Goal: Ask a question: Seek information or help from site administrators or community

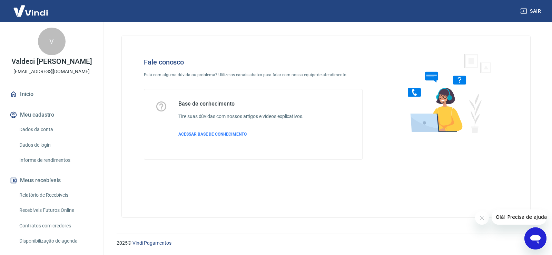
click at [514, 216] on span "Olá! Precisa de ajuda?" at bounding box center [522, 217] width 54 height 6
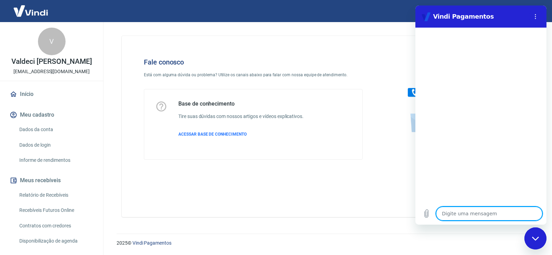
click at [450, 215] on textarea at bounding box center [489, 213] width 106 height 14
type textarea "b"
type textarea "x"
type textarea "bo"
type textarea "x"
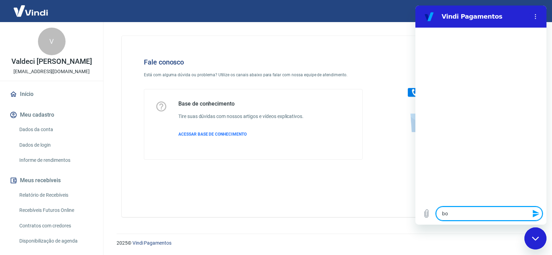
type textarea "bom"
type textarea "x"
type textarea "bom"
type textarea "x"
type textarea "bom d"
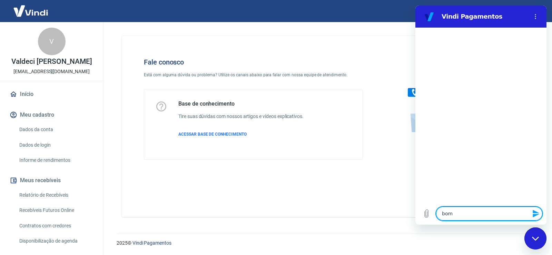
type textarea "x"
type textarea "bom di"
type textarea "x"
type textarea "bom dia"
type textarea "x"
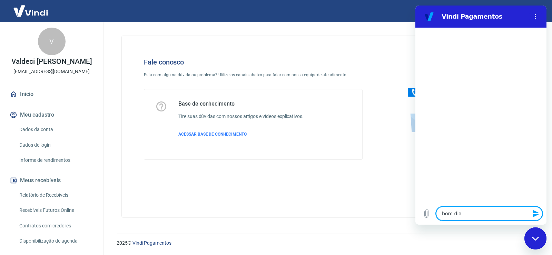
type textarea "bom dia"
type textarea "x"
type textarea "bom dia ,"
type textarea "x"
type textarea "bom dia ,p"
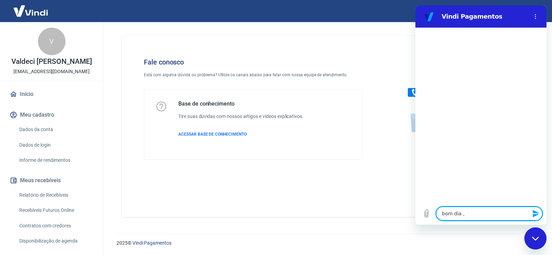
type textarea "x"
type textarea "bom dia ,pr"
type textarea "x"
type textarea "bom dia ,pre"
type textarea "x"
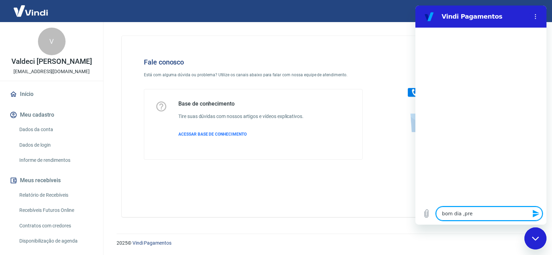
type textarea "bom dia ,prec"
type textarea "x"
type textarea "bom dia ,preci"
type textarea "x"
type textarea "bom dia ,precis"
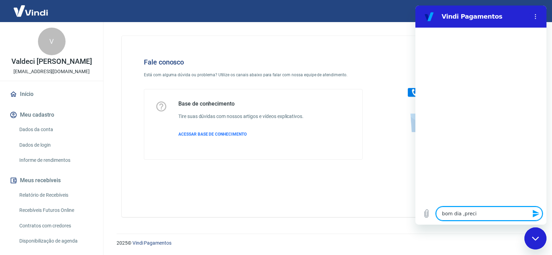
type textarea "x"
type textarea "bom dia ,preciso"
type textarea "x"
type textarea "bom dia ,preciso"
type textarea "x"
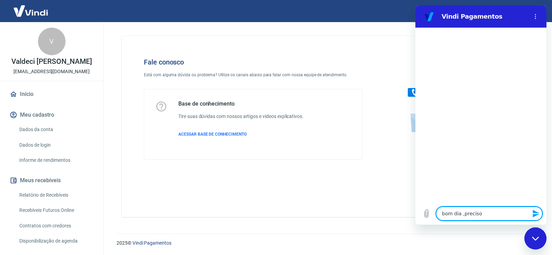
type textarea "bom dia ,preciso f"
type textarea "x"
type textarea "bom dia ,preciso fa"
type textarea "x"
type textarea "bom dia ,preciso faz"
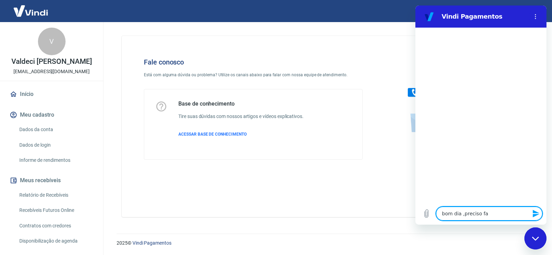
type textarea "x"
type textarea "bom dia ,preciso faze"
type textarea "x"
type textarea "bom dia ,preciso fazer"
type textarea "x"
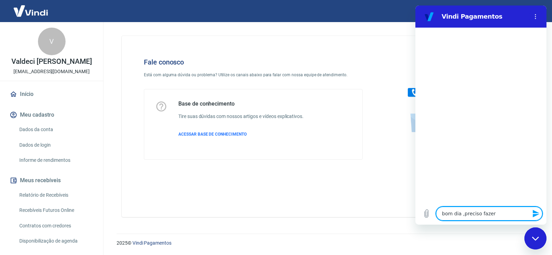
type textarea "bom dia ,preciso fazer"
type textarea "x"
type textarea "bom dia ,preciso fazer e"
type textarea "x"
type textarea "bom dia ,preciso fazer es"
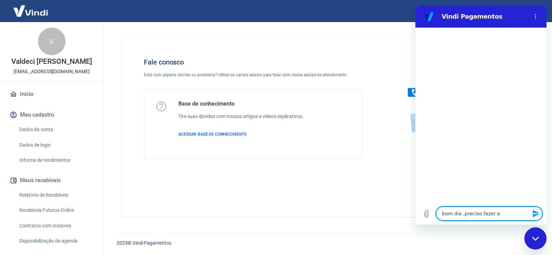
type textarea "x"
type textarea "bom dia ,preciso fazer est"
type textarea "x"
type textarea "bom dia ,preciso fazer esto"
type textarea "x"
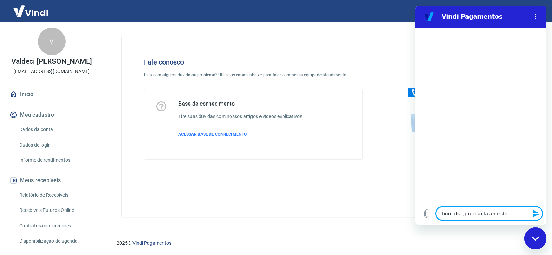
type textarea "bom dia ,preciso fazer estor"
type textarea "x"
type textarea "bom dia ,preciso fazer estorn"
type textarea "x"
type textarea "bom dia ,preciso fazer estorno"
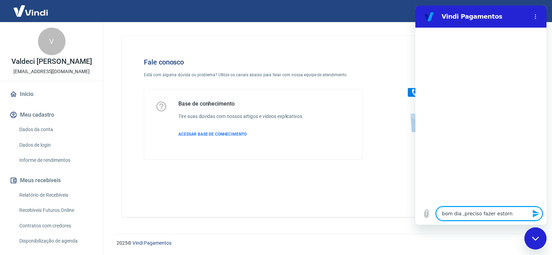
type textarea "x"
type textarea "bom dia ,preciso fazer estorno"
type textarea "x"
type textarea "bom dia ,preciso fazer estorno d"
type textarea "x"
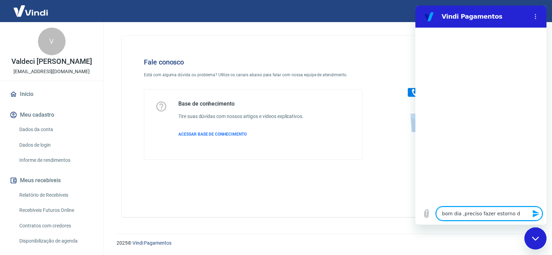
type textarea "bom dia ,preciso fazer estorno de"
type textarea "x"
type textarea "bom dia ,preciso fazer estorno de"
type textarea "x"
type textarea "bom dia ,preciso fazer estorno de u"
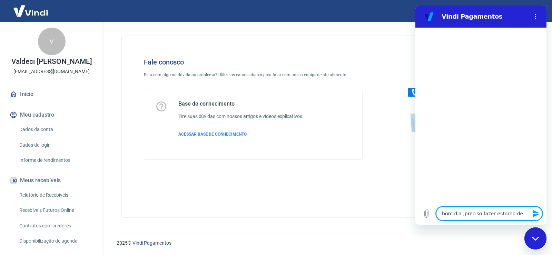
type textarea "x"
type textarea "bom dia ,preciso fazer estorno de um"
type textarea "x"
type textarea "bom dia ,preciso fazer estorno de uma"
type textarea "x"
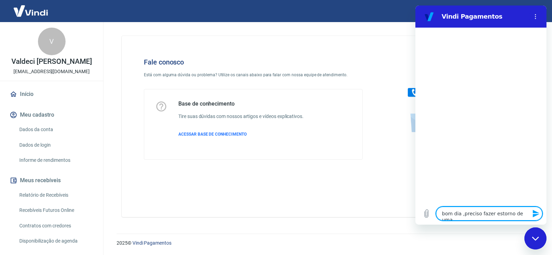
type textarea "bom dia ,preciso fazer estorno de uma"
type textarea "x"
type textarea "bom dia ,preciso fazer estorno de uma v"
type textarea "x"
type textarea "bom dia ,preciso fazer estorno de uma ve"
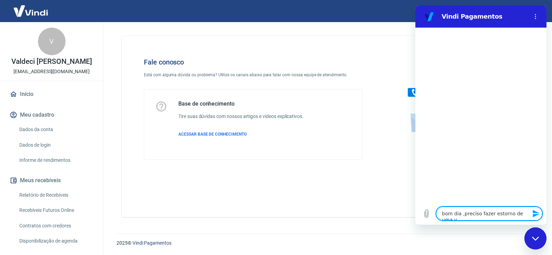
type textarea "x"
type textarea "bom dia ,preciso fazer estorno de uma ven"
type textarea "x"
type textarea "bom dia ,preciso fazer estorno de uma vend"
type textarea "x"
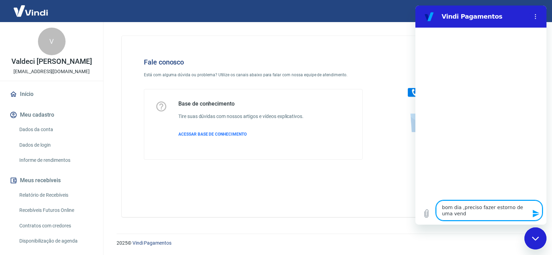
type textarea "bom dia ,preciso fazer estorno de uma venda"
type textarea "x"
type textarea "bom dia ,preciso fazer estorno de uma venda."
type textarea "x"
type textarea "bom dia ,preciso fazer estorno de uma venda."
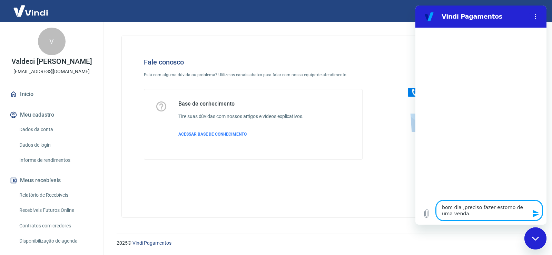
type textarea "x"
type textarea "bom dia ,preciso fazer estorno de uma venda. q"
type textarea "x"
type textarea "bom dia ,preciso fazer estorno de uma venda. qu"
type textarea "x"
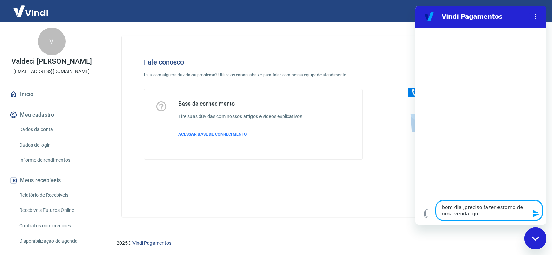
type textarea "bom dia ,preciso fazer estorno de uma venda. qua"
type textarea "x"
type textarea "bom dia ,preciso fazer estorno de uma venda. qual"
type textarea "x"
type textarea "bom dia ,preciso fazer estorno de uma venda. qual"
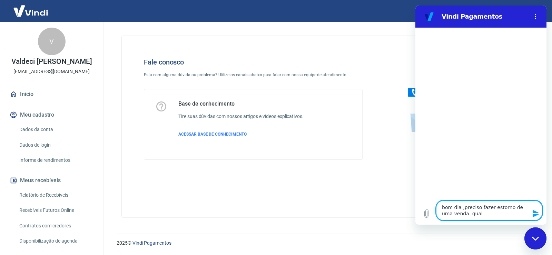
type textarea "x"
type textarea "bom dia ,preciso fazer estorno de uma venda. qual o"
type textarea "x"
type textarea "bom dia ,preciso fazer estorno de uma venda. qual o"
type textarea "x"
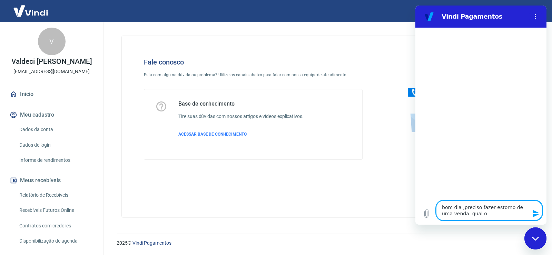
type textarea "bom dia ,preciso fazer estorno de uma venda. qual o t"
type textarea "x"
type textarea "bom dia ,preciso fazer estorno de uma venda. qual o te"
type textarea "x"
type textarea "bom dia ,preciso fazer estorno de uma venda. qual o tel"
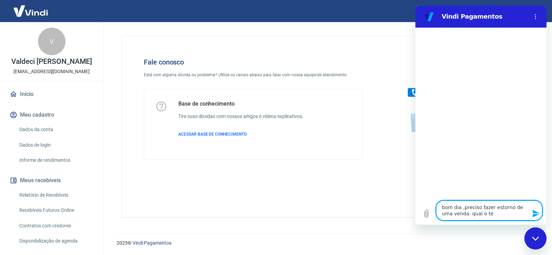
type textarea "x"
type textarea "bom dia ,preciso fazer estorno de uma venda. qual o tele"
type textarea "x"
type textarea "bom dia ,preciso fazer estorno de uma venda. qual o telef"
type textarea "x"
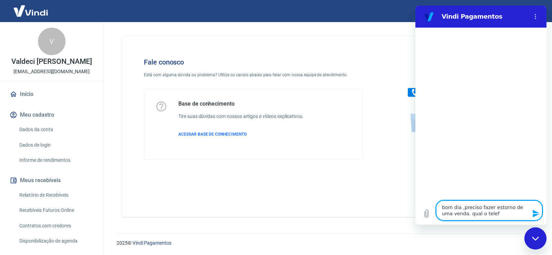
type textarea "bom dia ,preciso fazer estorno de uma venda. qual o telefo"
type textarea "x"
type textarea "bom dia ,preciso fazer estorno de uma venda. qual o telefon"
type textarea "x"
type textarea "bom dia ,preciso fazer estorno de uma venda. qual o telefone"
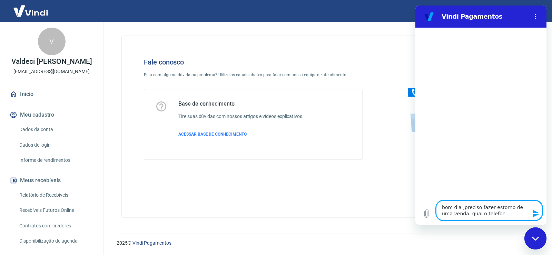
type textarea "x"
type textarea "bom dia ,preciso fazer estorno de uma venda. qual o telefone"
type textarea "x"
type textarea "bom dia ,preciso fazer estorno de uma venda. qual o telefone d"
type textarea "x"
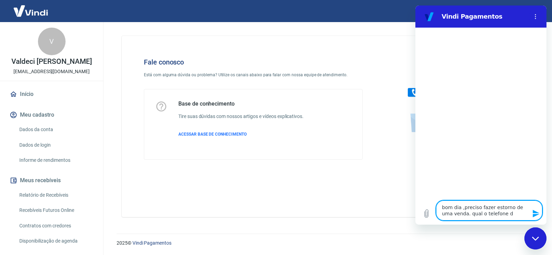
type textarea "bom dia ,preciso fazer estorno de uma venda. qual o telefone de"
type textarea "x"
type textarea "bom dia ,preciso fazer estorno de uma venda. qual o telefone de"
type textarea "x"
type textarea "bom dia ,preciso fazer estorno de uma venda. qual o telefone de c"
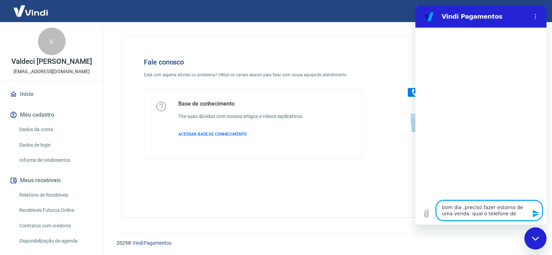
type textarea "x"
type textarea "bom dia ,preciso fazer estorno de uma venda. qual o telefone de co"
type textarea "x"
type textarea "bom dia ,preciso fazer estorno de uma venda. qual o telefone de cot"
type textarea "x"
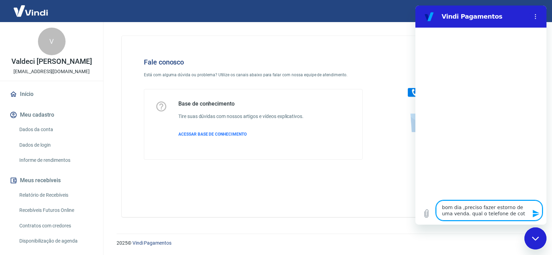
type textarea "bom dia ,preciso fazer estorno de uma venda. qual o telefone de cota"
type textarea "x"
type textarea "bom dia ,preciso fazer estorno de uma venda. qual o telefone de cotat"
type textarea "x"
type textarea "bom dia ,preciso fazer estorno de uma venda. qual o telefone de cotato"
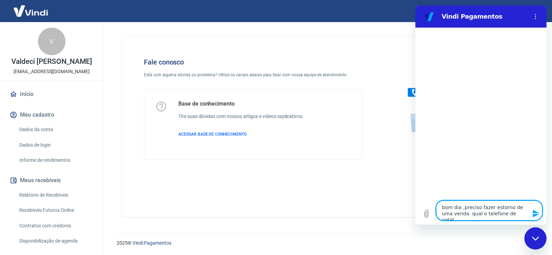
type textarea "x"
click at [502, 215] on textarea "bom dia ,preciso fazer estorno de uma venda. qual o telefone de cotato" at bounding box center [489, 210] width 106 height 20
type textarea "bom dia ,preciso fazer estorno de uma venda. qual o telefone de contato"
type textarea "x"
type textarea "bom dia ,preciso fazer estorno de uma venda. qual o telefone de contato"
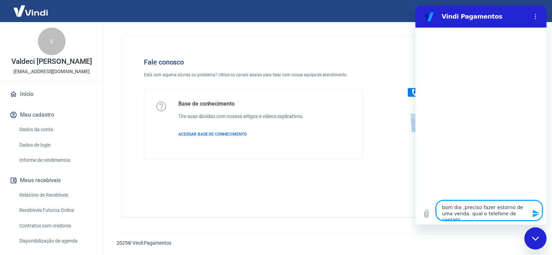
click at [536, 213] on icon "Enviar mensagem" at bounding box center [536, 213] width 8 height 8
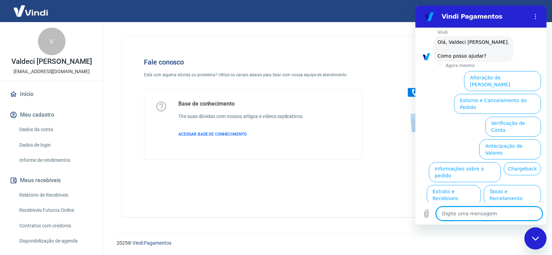
scroll to position [46, 0]
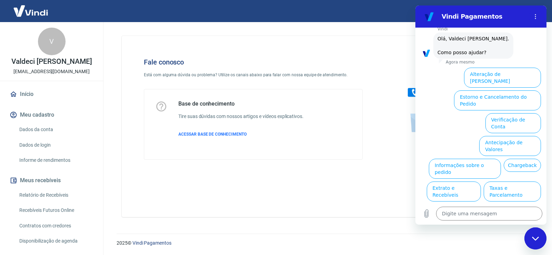
click at [497, 90] on button "Estorno e Cancelamento do Pedido" at bounding box center [497, 100] width 87 height 20
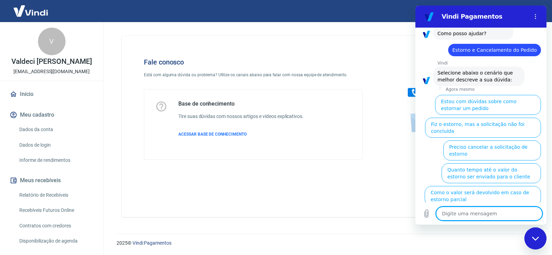
scroll to position [65, 0]
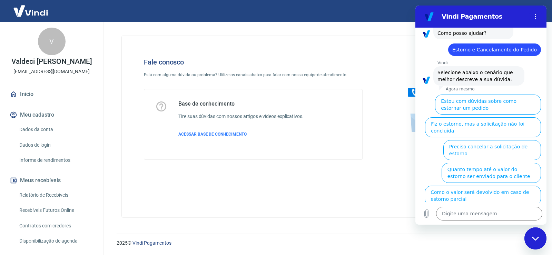
click at [477, 99] on button "Estou com dúvidas sobre como estornar um pedido" at bounding box center [488, 104] width 106 height 20
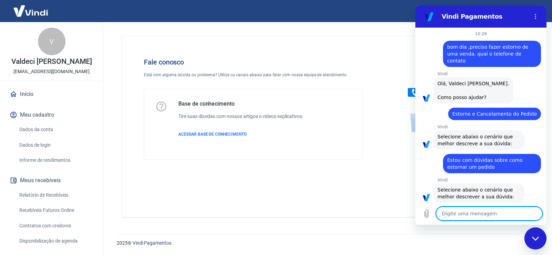
scroll to position [50, 0]
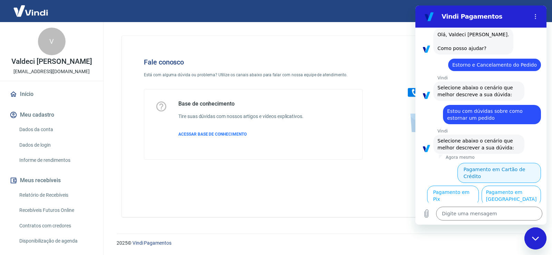
click at [489, 163] on button "Pagamento em Cartão de Crédito" at bounding box center [498, 173] width 83 height 20
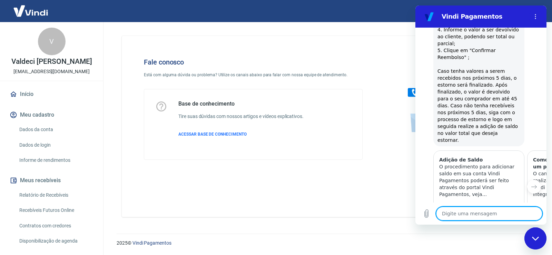
type textarea "x"
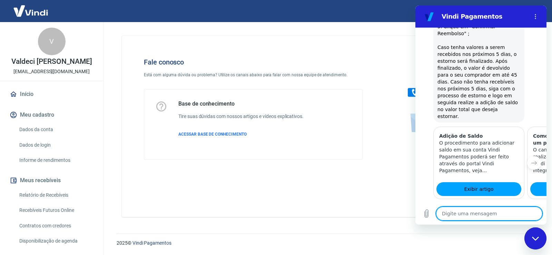
scroll to position [337, 0]
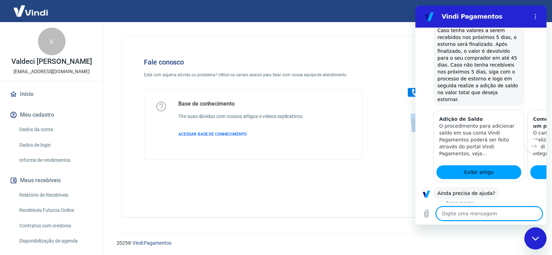
type textarea "t"
type textarea "x"
type textarea "te"
type textarea "x"
type textarea "tem"
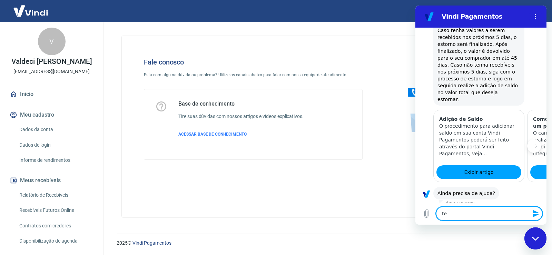
type textarea "x"
type textarea "tem"
type textarea "x"
type textarea "tem c"
type textarea "x"
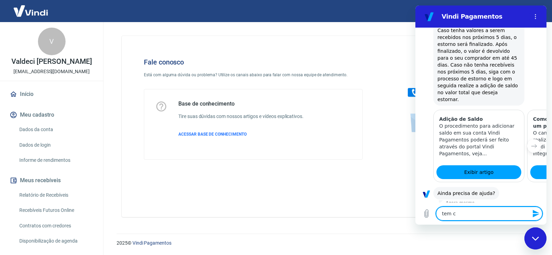
type textarea "tem co"
type textarea "x"
type textarea "tem com"
type textarea "x"
type textarea "tem como"
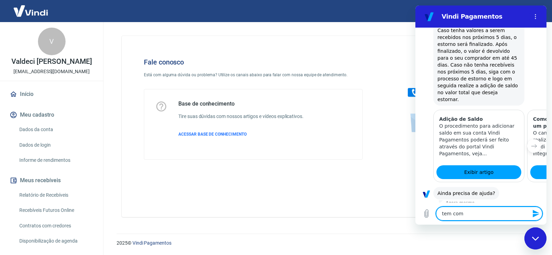
type textarea "x"
type textarea "tem como"
type textarea "x"
type textarea "tem como f"
type textarea "x"
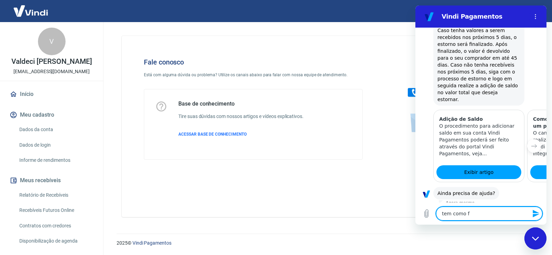
type textarea "tem como fa"
type textarea "x"
type textarea "tem como fal"
type textarea "x"
type textarea "tem como fala"
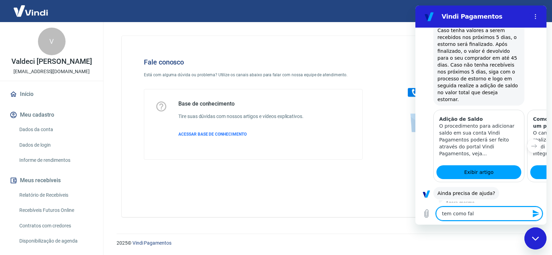
type textarea "x"
type textarea "tem como falar"
type textarea "x"
type textarea "tem como falar"
type textarea "x"
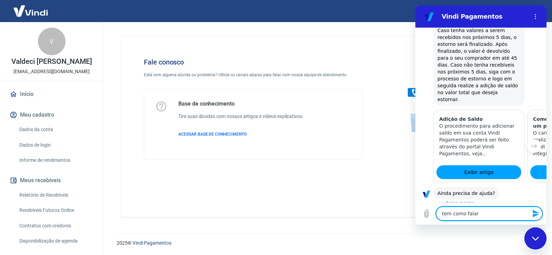
type textarea "tem como falar c"
type textarea "x"
type textarea "tem como falar co"
type textarea "x"
type textarea "tem como falar com"
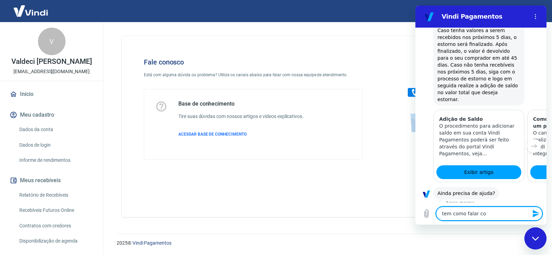
type textarea "x"
type textarea "tem como falar com"
type textarea "x"
type textarea "tem como falar com a"
type textarea "x"
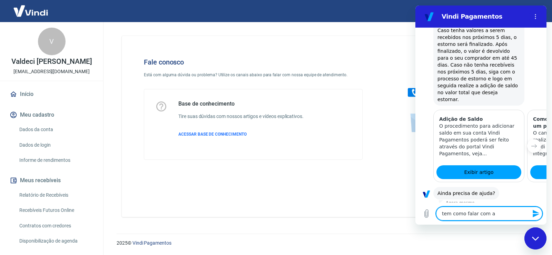
type textarea "tem como falar com at"
type textarea "x"
type textarea "tem como falar com ate"
type textarea "x"
type textarea "tem como falar com aten"
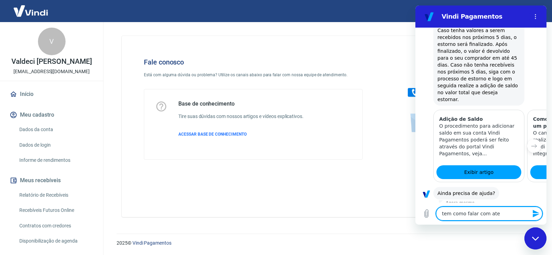
type textarea "x"
type textarea "tem como falar com atend"
type textarea "x"
type textarea "tem como falar com atende"
type textarea "x"
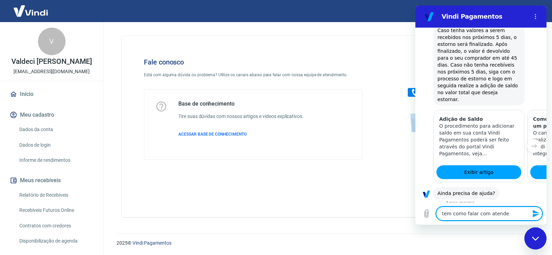
type textarea "tem como falar com atenden"
type textarea "x"
type textarea "tem como falar com atendent"
type textarea "x"
type textarea "tem como falar com atendente"
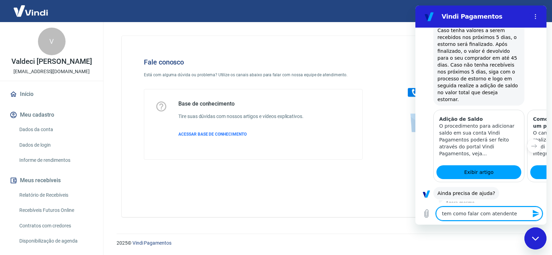
click at [532, 212] on icon "Enviar mensagem" at bounding box center [536, 213] width 8 height 8
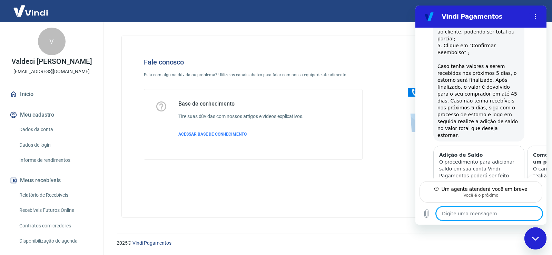
scroll to position [317, 0]
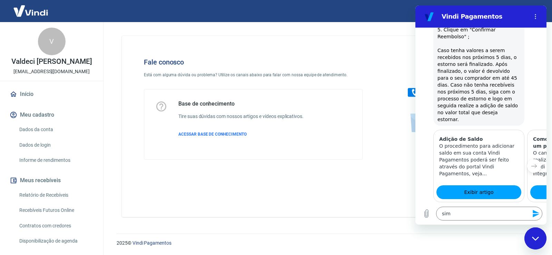
click at [533, 214] on icon "Enviar mensagem" at bounding box center [535, 214] width 7 height 8
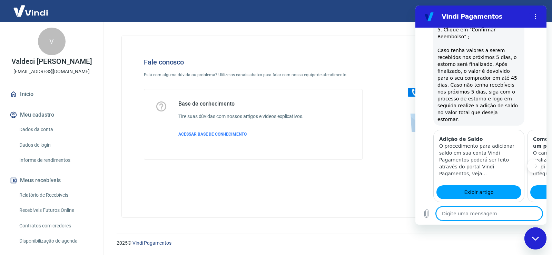
click at [446, 216] on textarea at bounding box center [489, 213] width 106 height 14
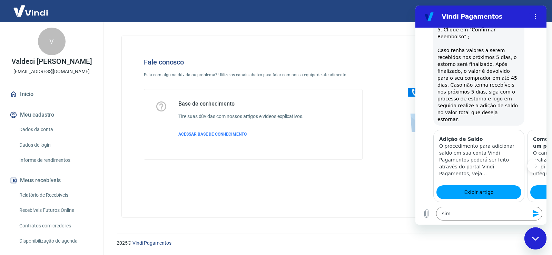
click at [534, 214] on icon "Enviar mensagem" at bounding box center [536, 213] width 8 height 8
click at [477, 153] on p "O procedimento para adicionar saldo em sua conta Vindi Pagamentos poderá ser fe…" at bounding box center [478, 159] width 79 height 34
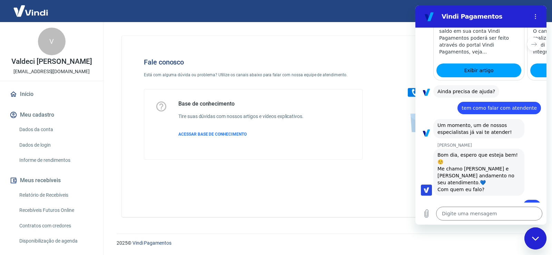
scroll to position [449, 0]
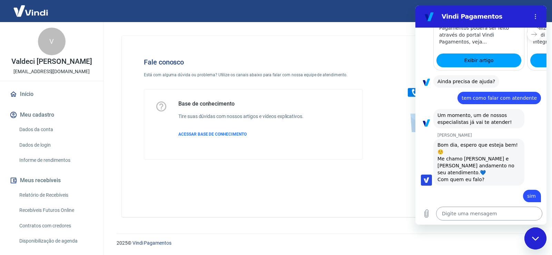
click at [445, 213] on textarea at bounding box center [489, 213] width 106 height 14
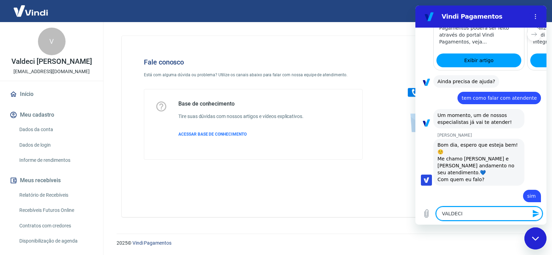
click at [533, 213] on icon "Enviar mensagem" at bounding box center [536, 213] width 8 height 8
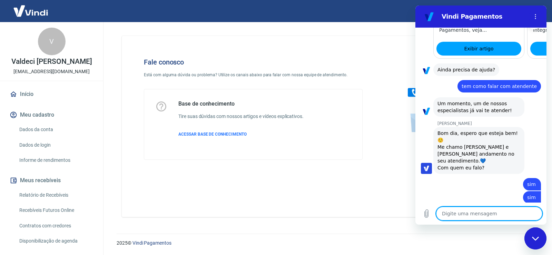
scroll to position [462, 0]
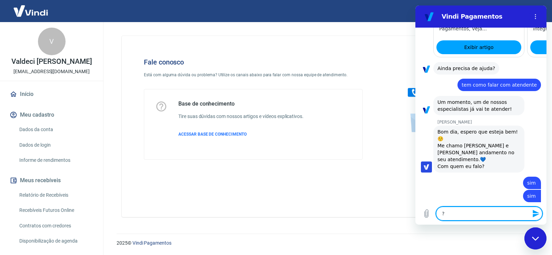
click at [532, 211] on icon "Enviar mensagem" at bounding box center [536, 213] width 8 height 8
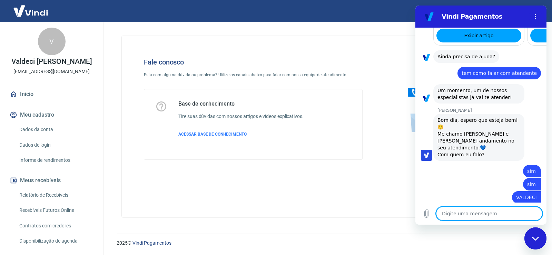
scroll to position [475, 0]
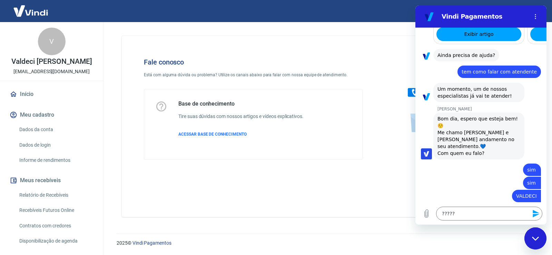
click at [535, 215] on icon "Enviar mensagem" at bounding box center [535, 214] width 7 height 8
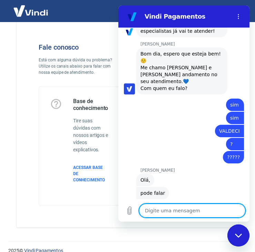
scroll to position [23, 0]
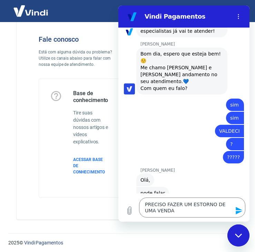
click at [238, 211] on icon "Enviar mensagem" at bounding box center [238, 211] width 7 height 8
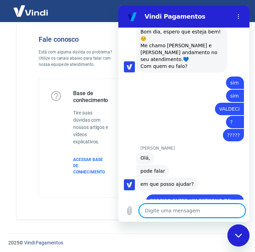
scroll to position [563, 0]
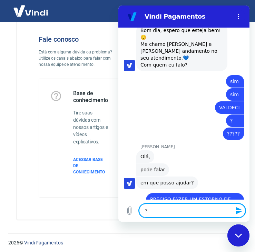
drag, startPoint x: 238, startPoint y: 210, endPoint x: 224, endPoint y: 213, distance: 14.4
click at [237, 210] on icon "Enviar mensagem" at bounding box center [239, 210] width 8 height 8
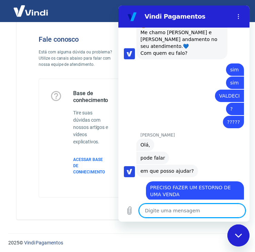
scroll to position [576, 0]
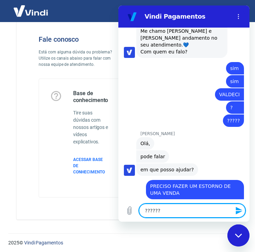
click at [240, 211] on icon "Enviar mensagem" at bounding box center [238, 211] width 7 height 8
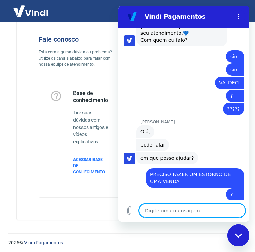
scroll to position [589, 0]
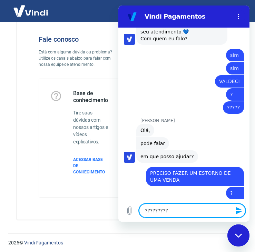
click at [240, 207] on icon "Enviar mensagem" at bounding box center [239, 210] width 8 height 8
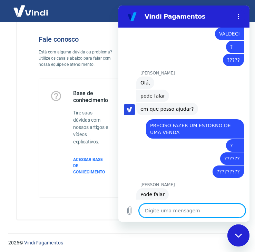
scroll to position [638, 0]
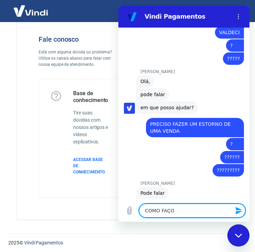
click at [238, 213] on icon "Enviar mensagem" at bounding box center [238, 211] width 7 height 8
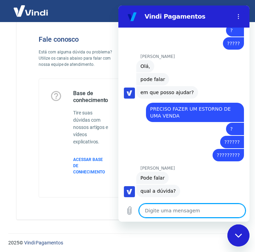
scroll to position [655, 0]
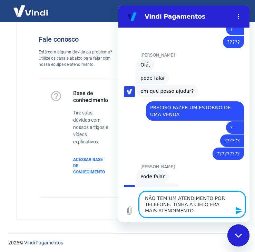
click at [238, 210] on icon "Enviar mensagem" at bounding box center [239, 210] width 8 height 8
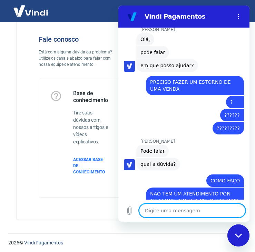
scroll to position [682, 0]
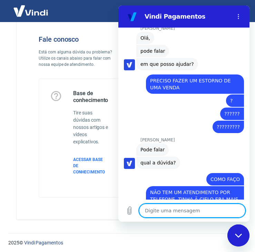
click at [147, 211] on textarea at bounding box center [192, 211] width 106 height 14
click at [239, 210] on icon "Enviar mensagem" at bounding box center [238, 211] width 7 height 8
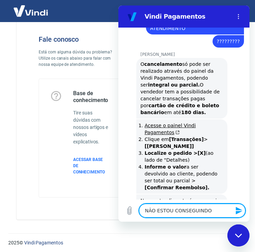
scroll to position [861, 0]
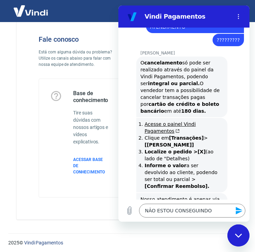
click at [235, 210] on icon "Enviar mensagem" at bounding box center [239, 210] width 8 height 8
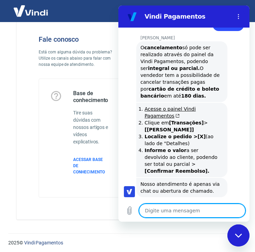
scroll to position [878, 0]
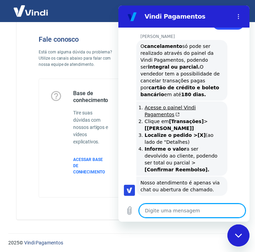
click at [154, 216] on textarea at bounding box center [192, 211] width 106 height 14
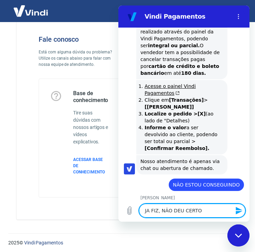
scroll to position [900, 0]
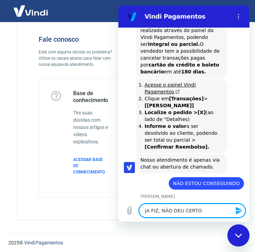
click at [238, 210] on icon "Enviar mensagem" at bounding box center [239, 210] width 8 height 8
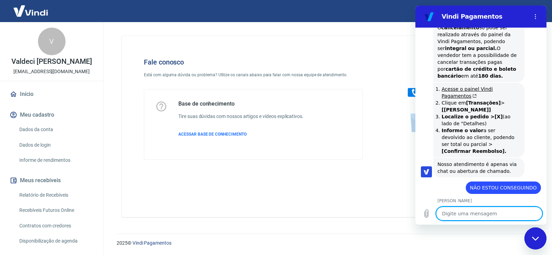
scroll to position [880, 0]
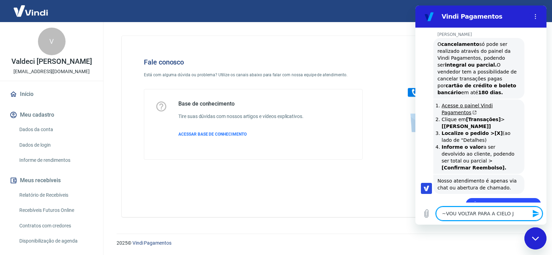
click at [440, 215] on textarea "~VOU VOLTAR PARA A CIELO J" at bounding box center [489, 213] width 106 height 14
click at [535, 213] on icon "Enviar mensagem" at bounding box center [536, 213] width 8 height 8
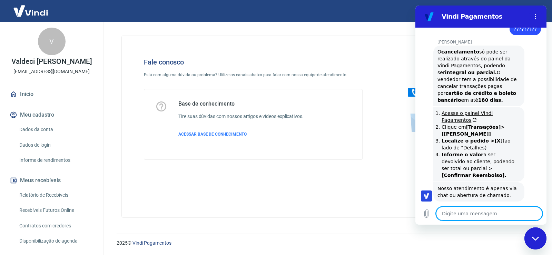
scroll to position [858, 0]
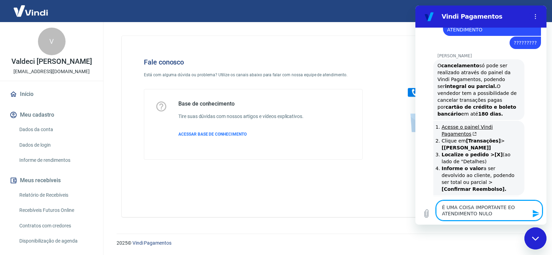
click at [534, 214] on icon "Enviar mensagem" at bounding box center [535, 214] width 7 height 8
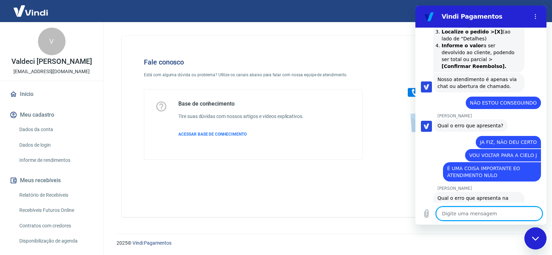
scroll to position [980, 0]
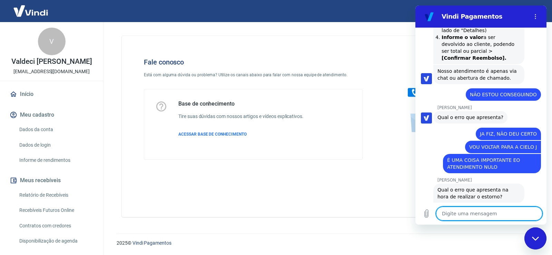
click at [447, 213] on textarea at bounding box center [489, 213] width 106 height 14
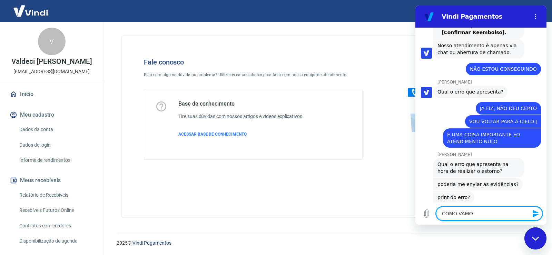
scroll to position [1016, 0]
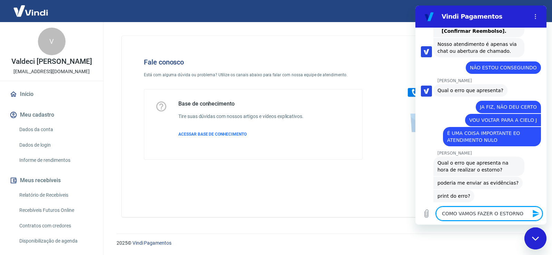
drag, startPoint x: 441, startPoint y: 216, endPoint x: 545, endPoint y: 216, distance: 103.8
click at [545, 216] on div "Digite uma mensagem COMO VAMOS FAZER O ESTORNO x" at bounding box center [480, 213] width 131 height 22
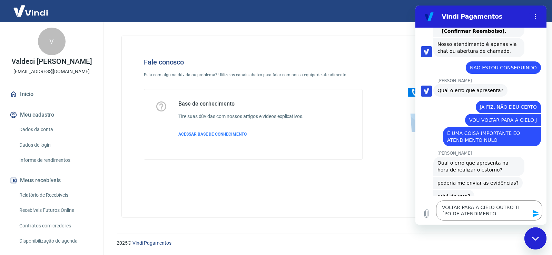
click at [533, 212] on icon "Enviar mensagem" at bounding box center [535, 214] width 7 height 8
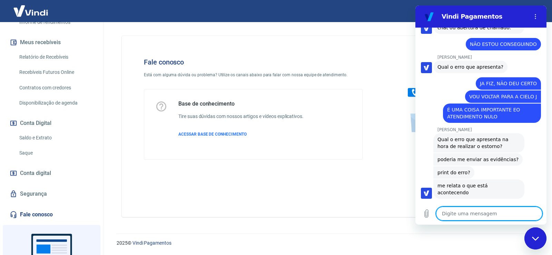
scroll to position [0, 0]
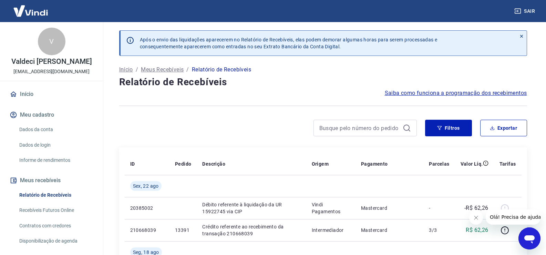
click at [169, 69] on p "Meus Recebíveis" at bounding box center [162, 69] width 43 height 8
click at [125, 68] on p "Início" at bounding box center [126, 69] width 14 height 8
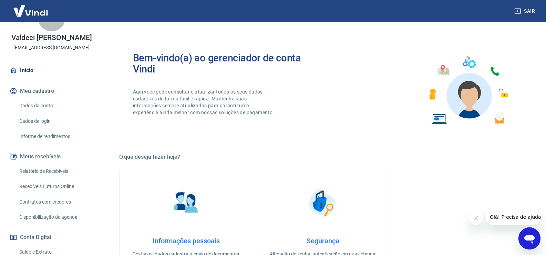
scroll to position [105, 0]
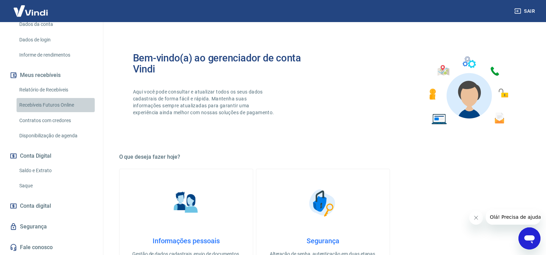
click at [61, 105] on link "Recebíveis Futuros Online" at bounding box center [56, 105] width 78 height 14
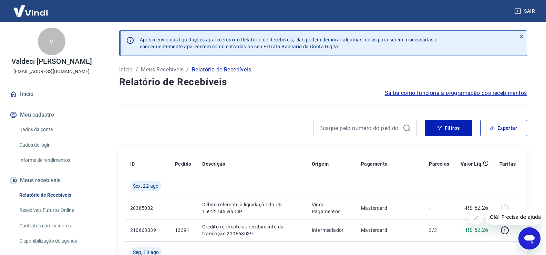
click at [522, 35] on icon at bounding box center [521, 36] width 3 height 3
